Goal: Task Accomplishment & Management: Manage account settings

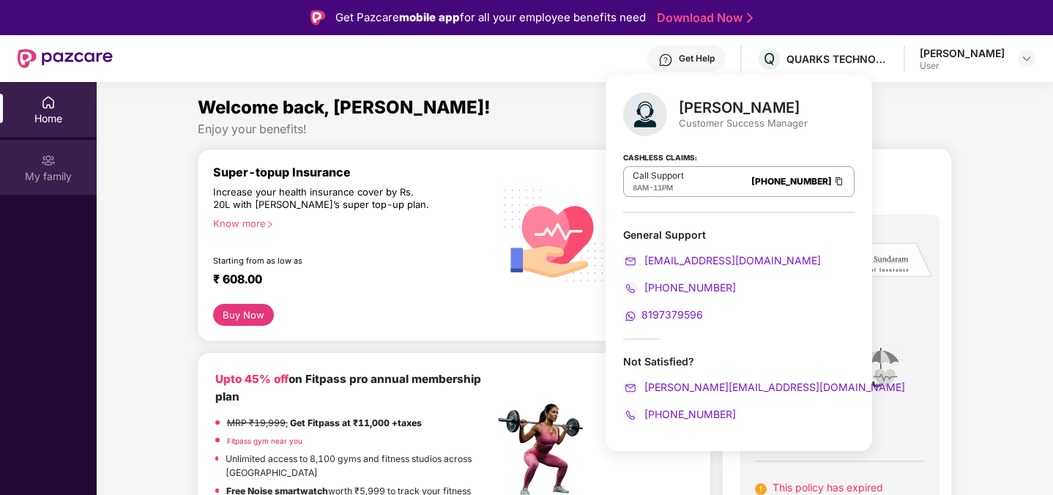
click at [56, 166] on div "My family" at bounding box center [48, 167] width 97 height 55
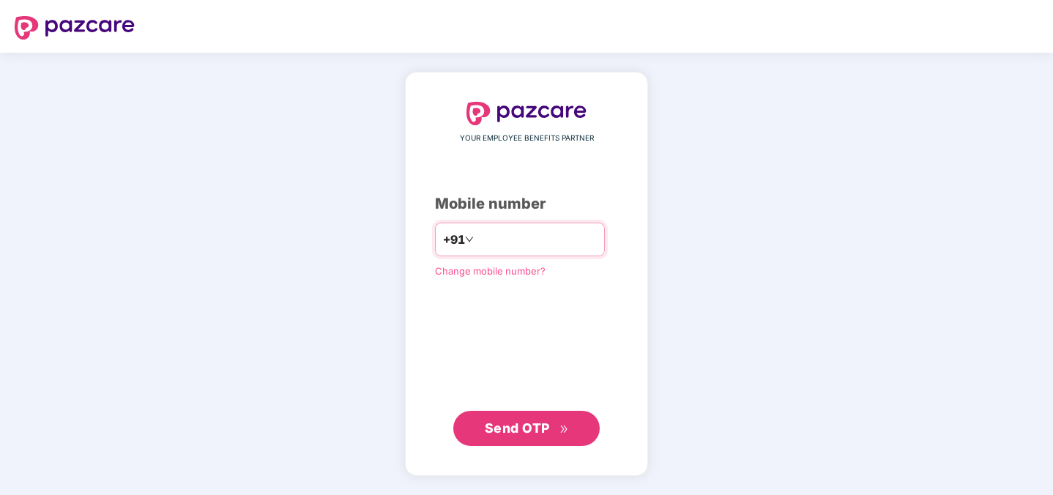
click at [477, 240] on input "number" at bounding box center [537, 239] width 120 height 23
click at [390, 205] on div "YOUR EMPLOYEE BENEFITS PARTNER Mobile number +91 Change mobile number? Send OTP" at bounding box center [526, 274] width 1053 height 442
click at [519, 248] on input "number" at bounding box center [537, 239] width 120 height 23
type input "**********"
click at [533, 429] on span "Send OTP" at bounding box center [517, 427] width 65 height 15
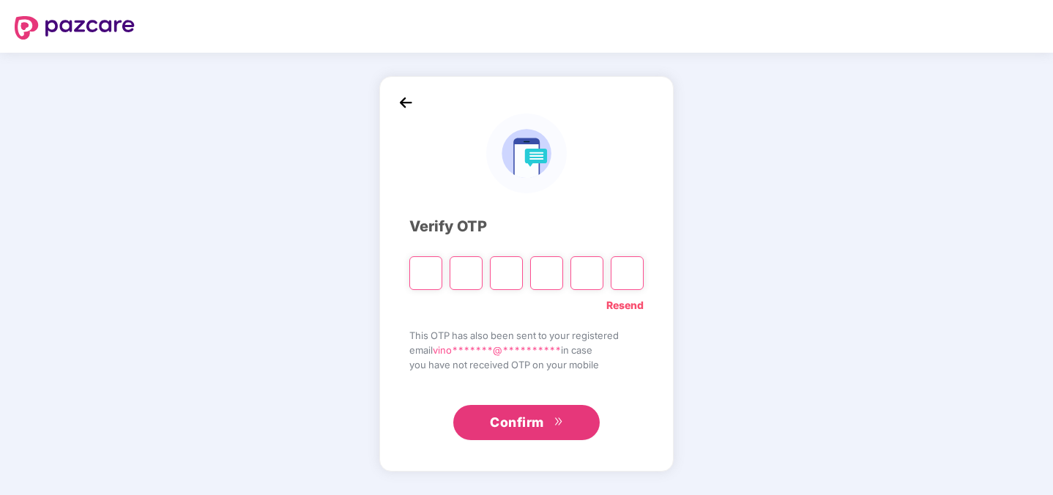
paste input "*"
type input "*"
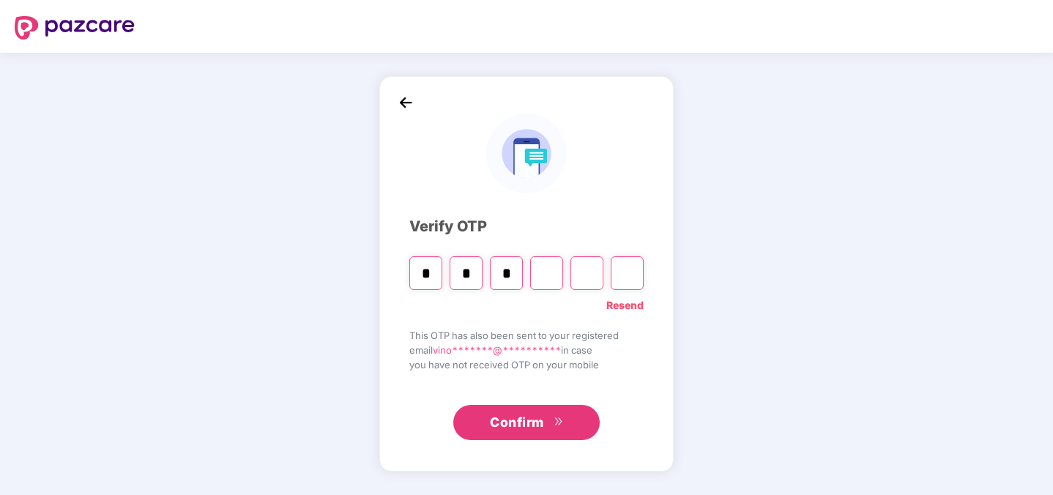
type input "*"
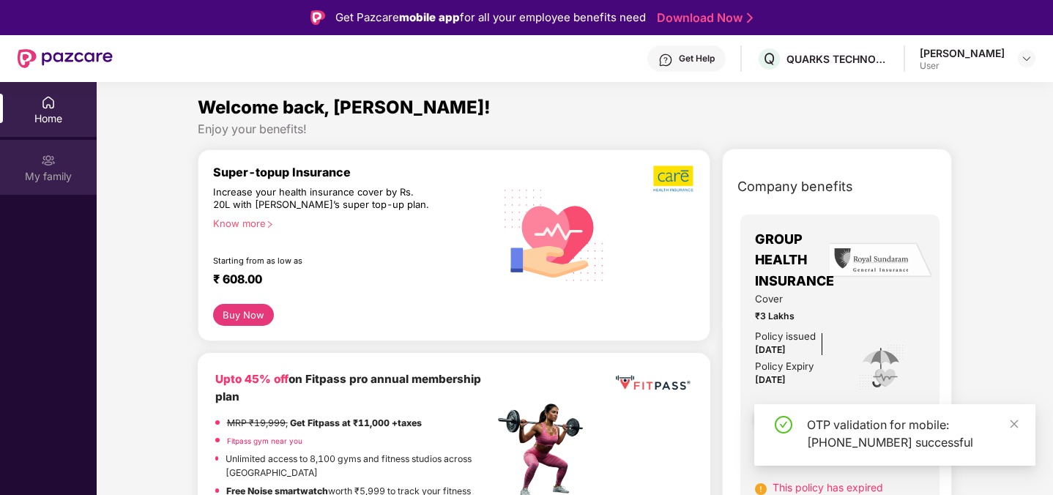
click at [34, 169] on div "My family" at bounding box center [48, 176] width 97 height 15
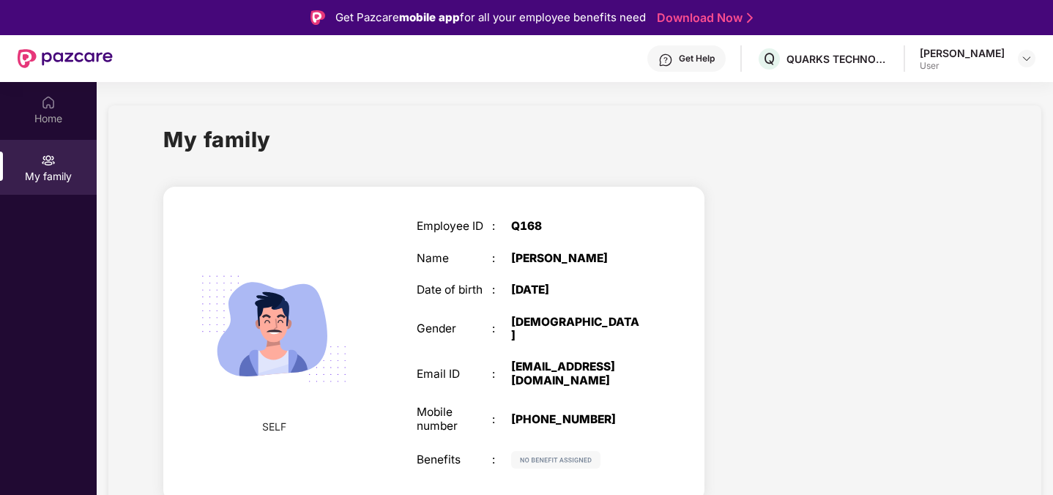
click at [715, 62] on div "Get Help" at bounding box center [697, 59] width 36 height 12
click at [58, 107] on div "Home" at bounding box center [48, 109] width 97 height 55
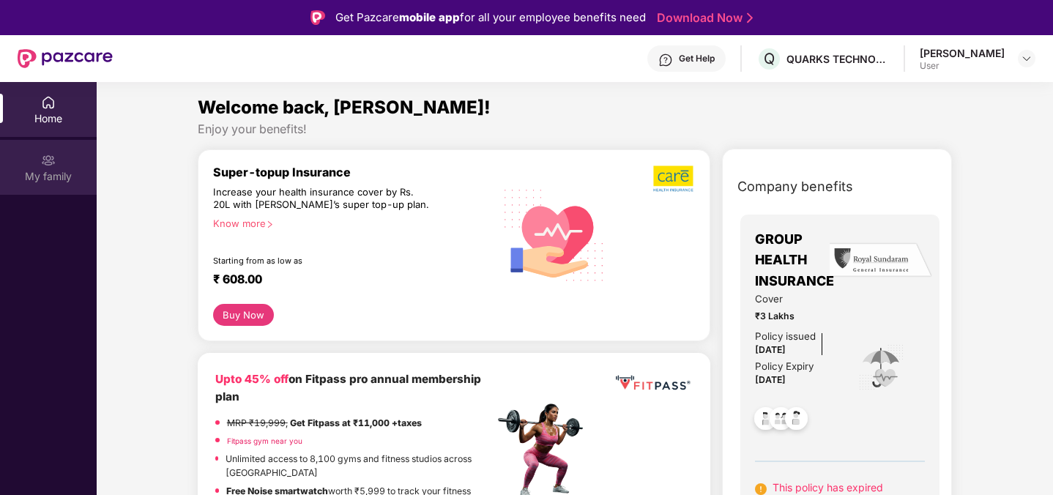
click at [48, 163] on img at bounding box center [48, 160] width 15 height 15
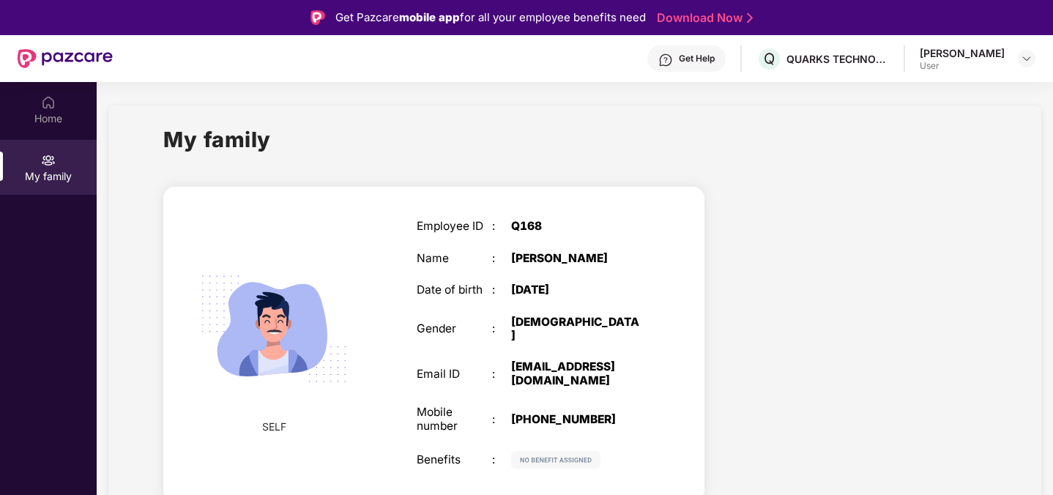
click at [726, 66] on div "Get Help" at bounding box center [687, 58] width 78 height 26
click at [1004, 60] on div "User" at bounding box center [962, 66] width 85 height 12
click at [1022, 59] on img at bounding box center [1027, 59] width 12 height 12
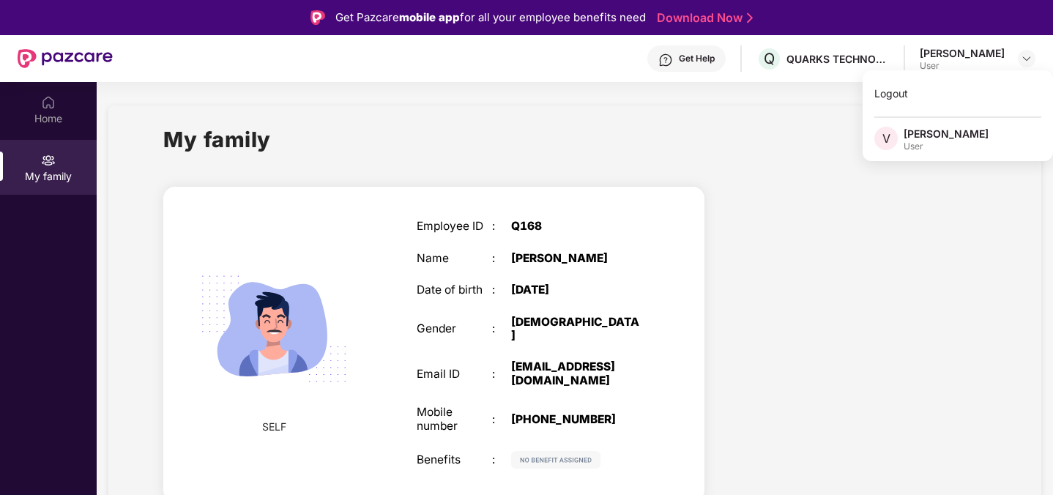
click at [913, 138] on div "[PERSON_NAME]" at bounding box center [946, 134] width 85 height 14
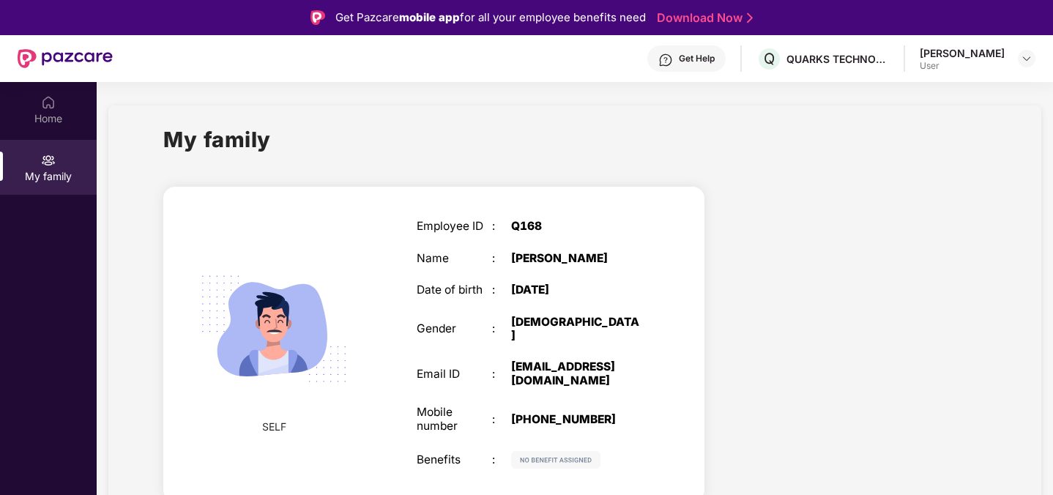
click at [434, 96] on section "My family SELF Employee ID : Q168 Name : Vinod Joshi Date of birth : 28 June 19…" at bounding box center [575, 329] width 957 height 495
click at [673, 64] on img at bounding box center [665, 60] width 15 height 15
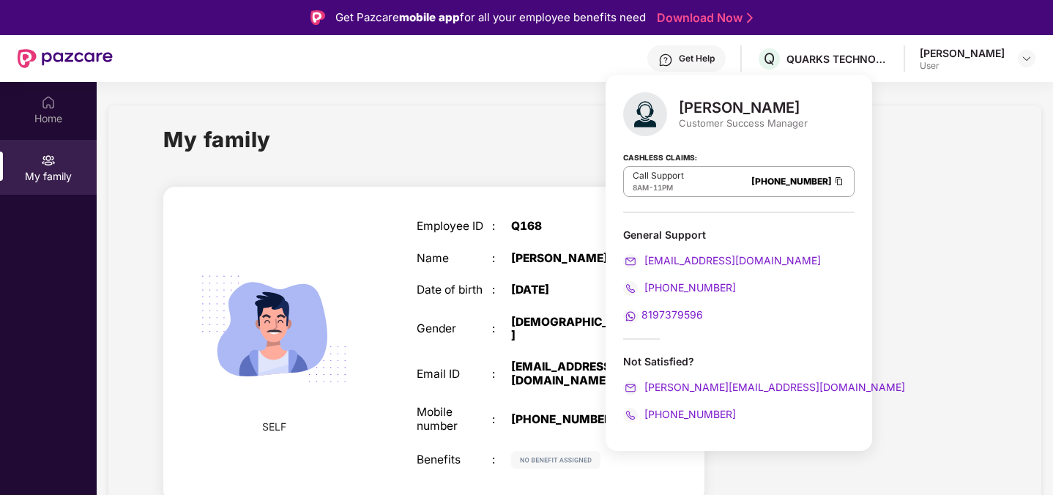
click at [673, 64] on img at bounding box center [665, 60] width 15 height 15
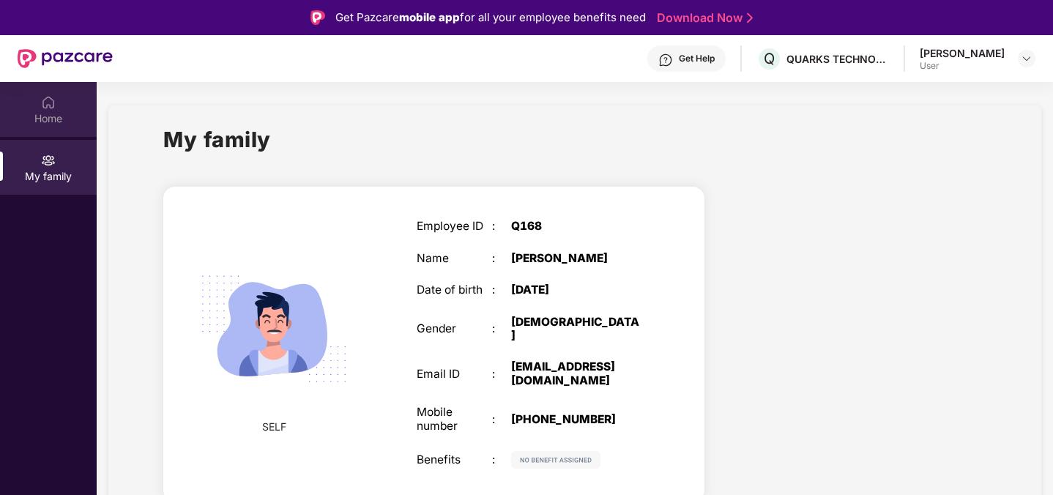
click at [55, 107] on img at bounding box center [48, 102] width 15 height 15
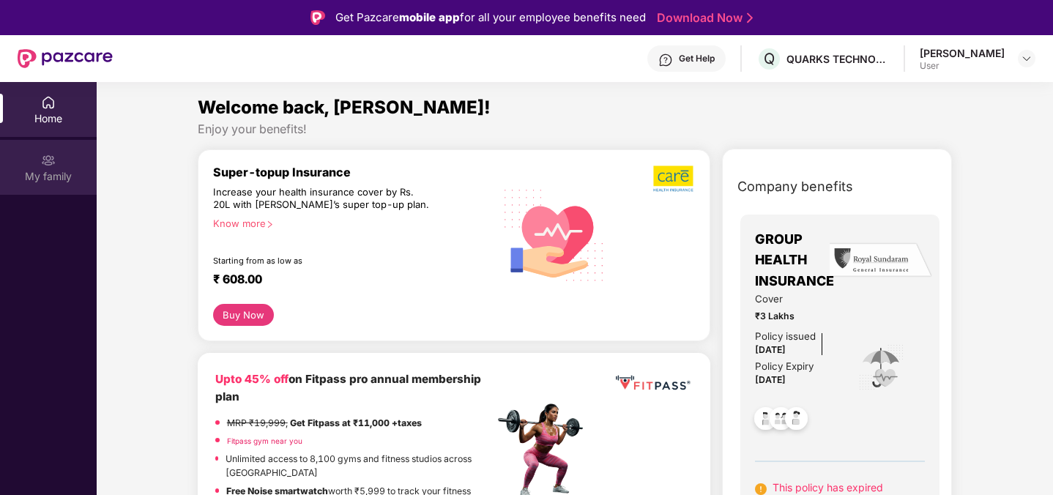
click at [48, 163] on img at bounding box center [48, 160] width 15 height 15
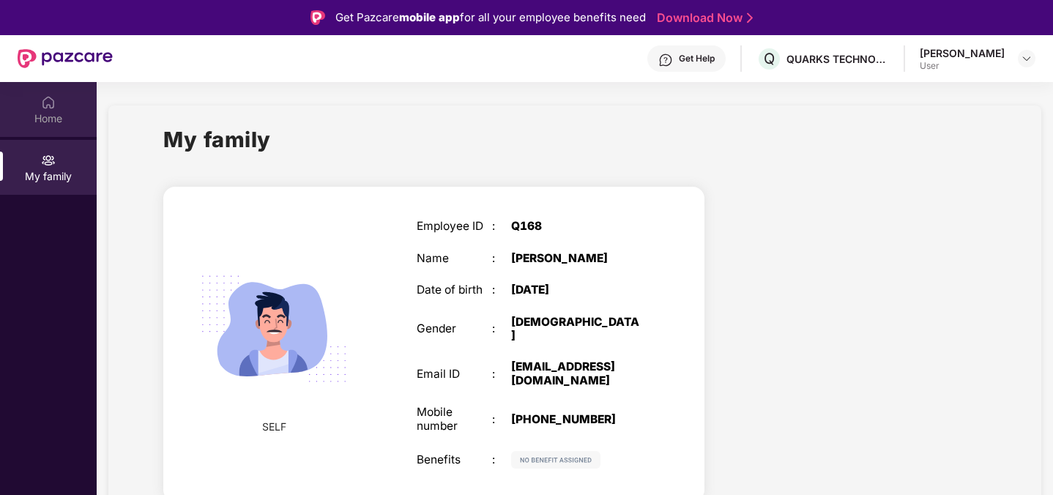
click at [44, 122] on div "Home" at bounding box center [48, 118] width 97 height 15
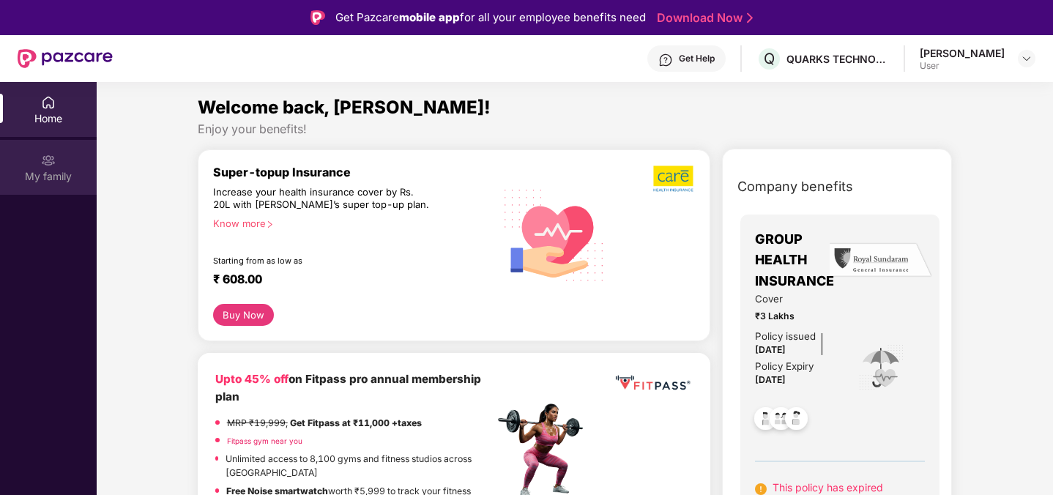
click at [42, 154] on img at bounding box center [48, 160] width 15 height 15
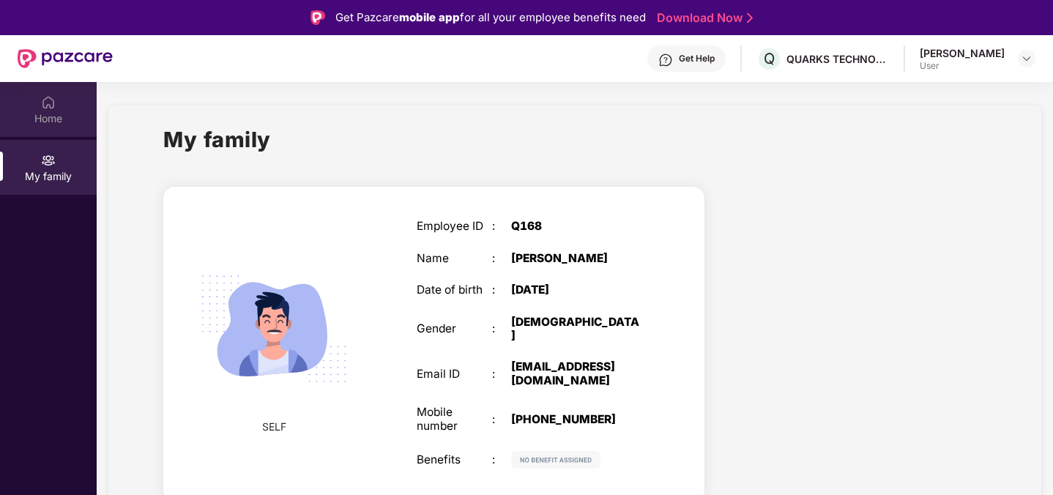
click at [41, 107] on img at bounding box center [48, 102] width 15 height 15
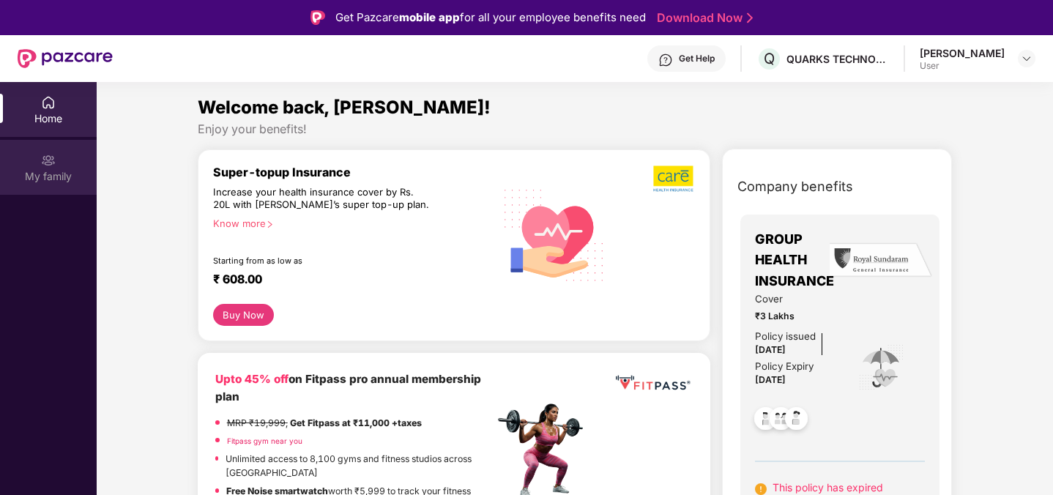
click at [61, 185] on div "My family" at bounding box center [48, 167] width 97 height 55
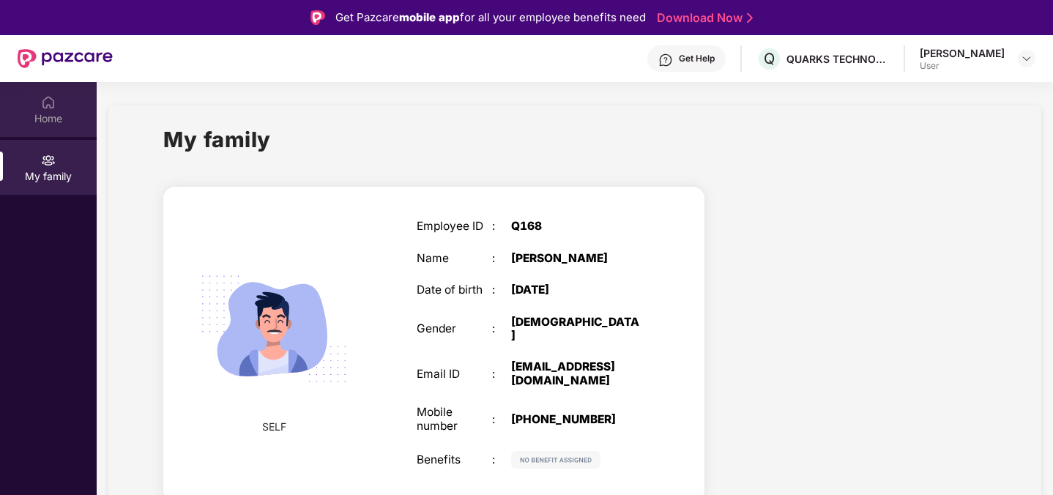
click at [57, 118] on div "Home" at bounding box center [48, 118] width 97 height 15
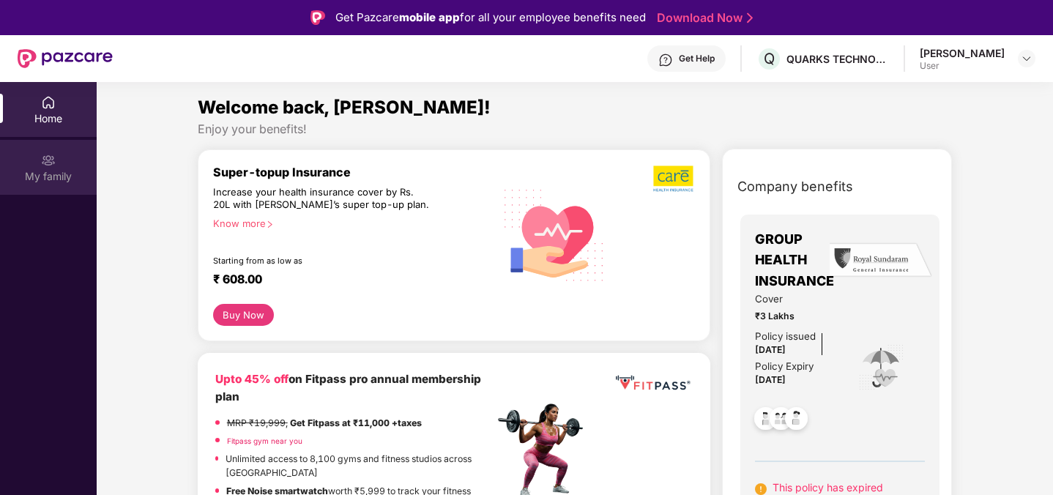
click at [56, 162] on div "My family" at bounding box center [48, 167] width 97 height 55
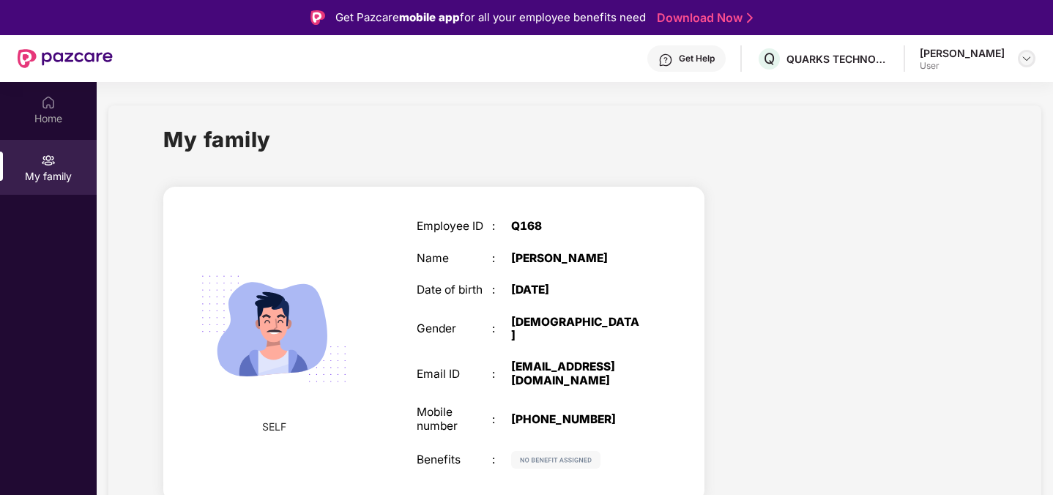
click at [1028, 56] on img at bounding box center [1027, 59] width 12 height 12
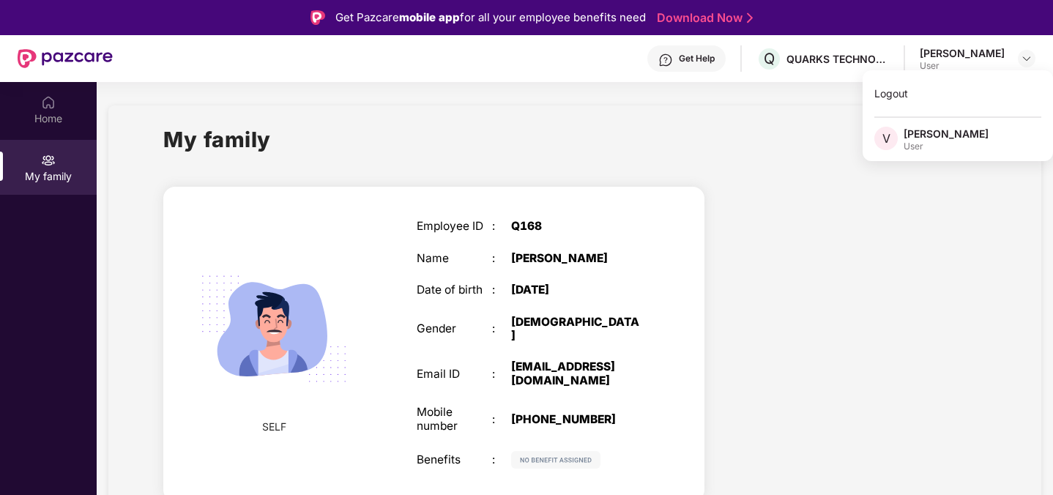
click at [289, 73] on div "Get Help Q QUARKS TECHNOSOFT Vinod Joshi User" at bounding box center [574, 58] width 923 height 47
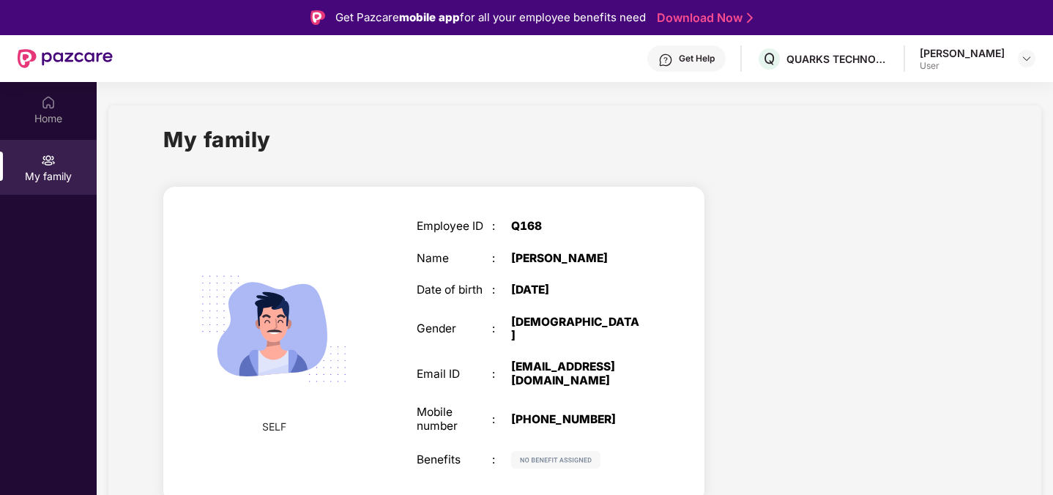
click at [715, 57] on div "Get Help" at bounding box center [697, 59] width 36 height 12
